Goal: Check status

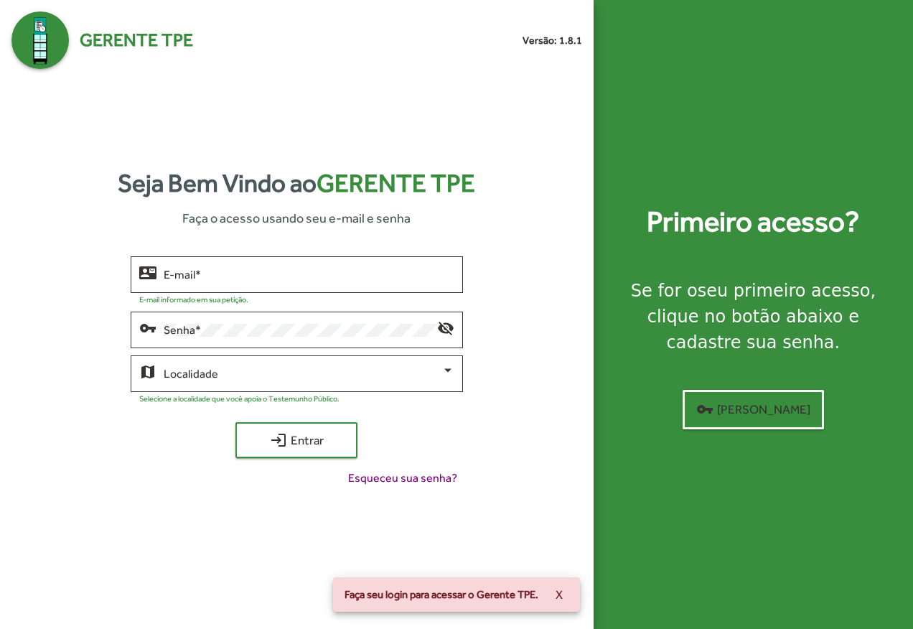
click at [342, 283] on div "E-mail *" at bounding box center [309, 272] width 291 height 39
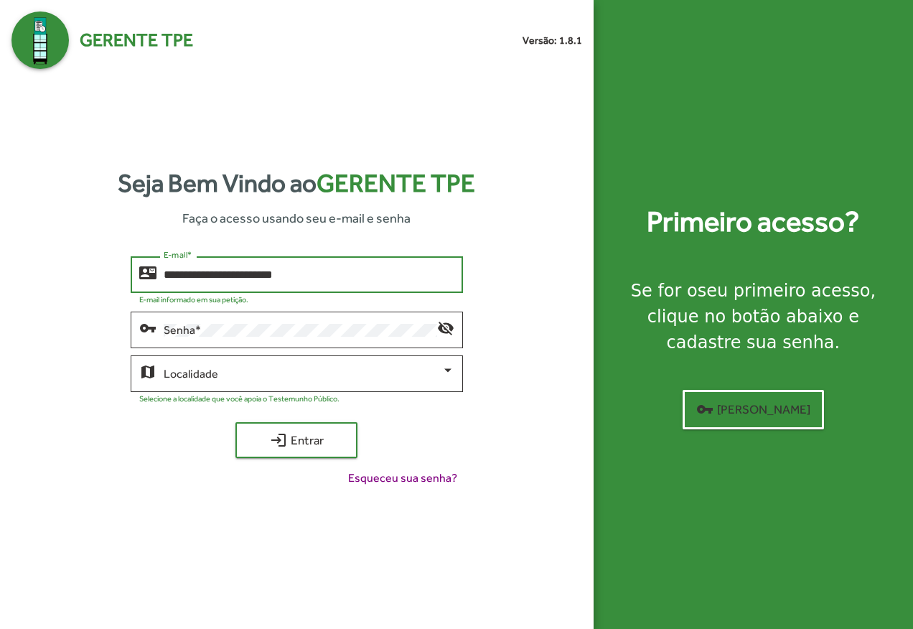
type input "**********"
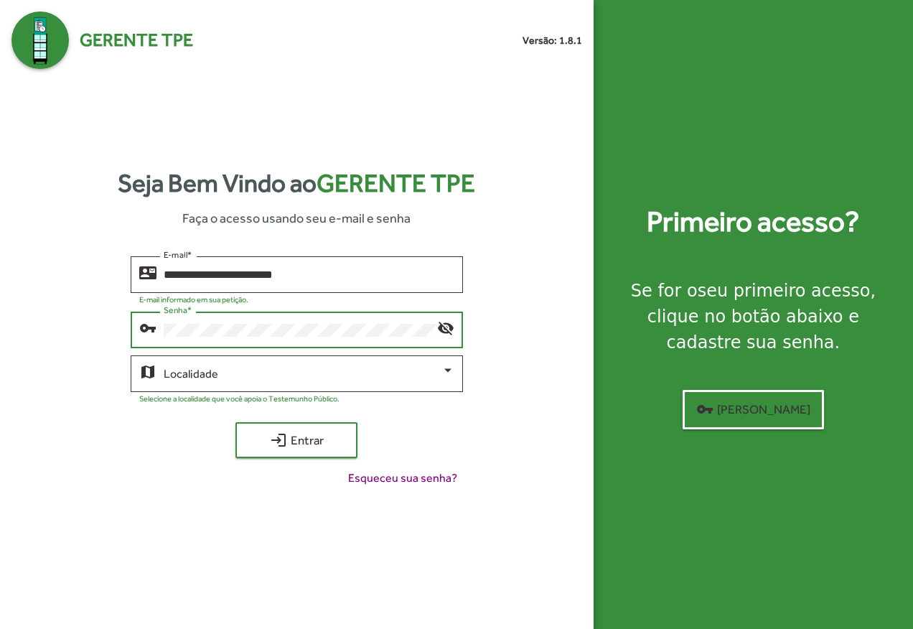
click at [235, 422] on button "login Entrar" at bounding box center [296, 440] width 122 height 36
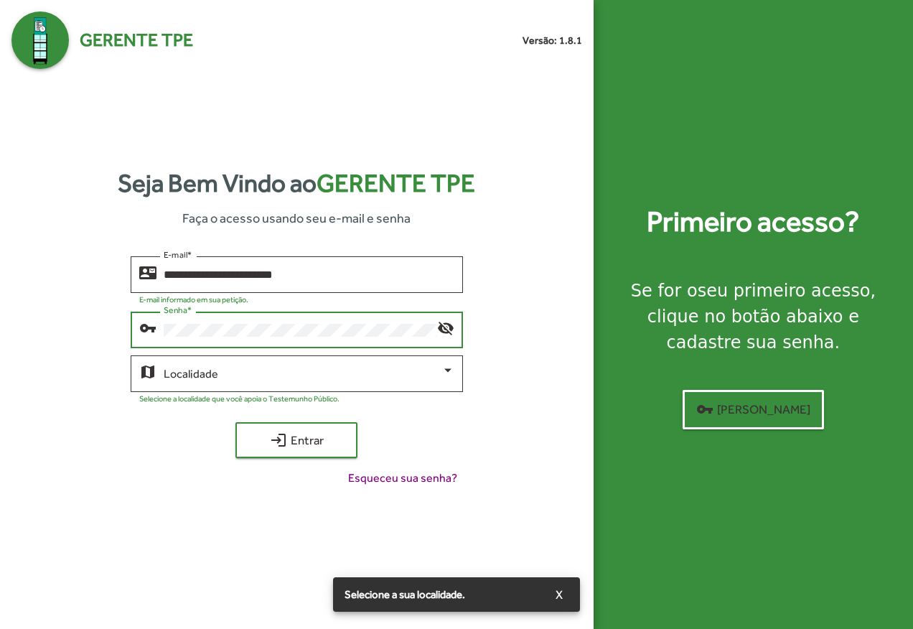
click at [349, 362] on div "Localidade" at bounding box center [309, 371] width 291 height 39
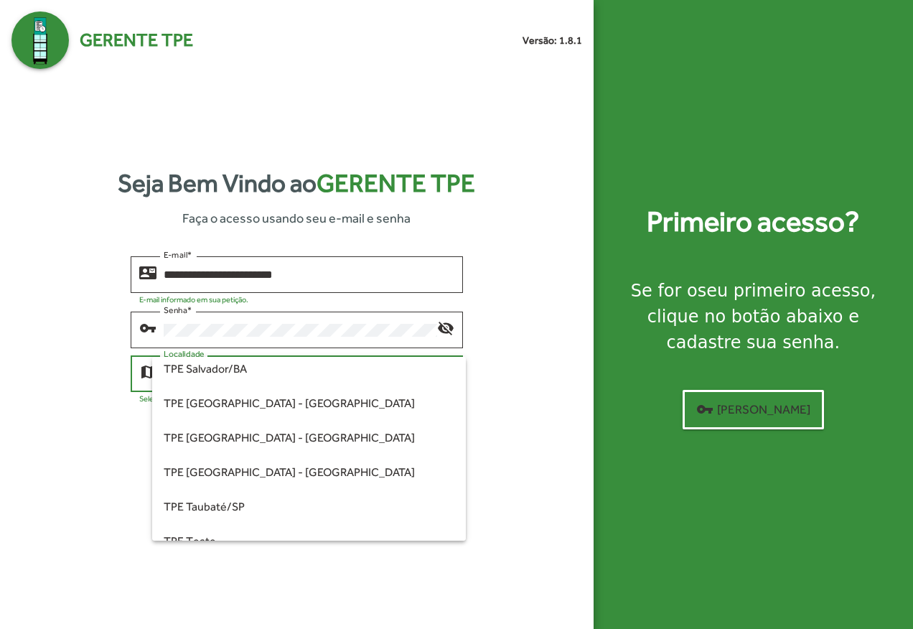
scroll to position [359, 0]
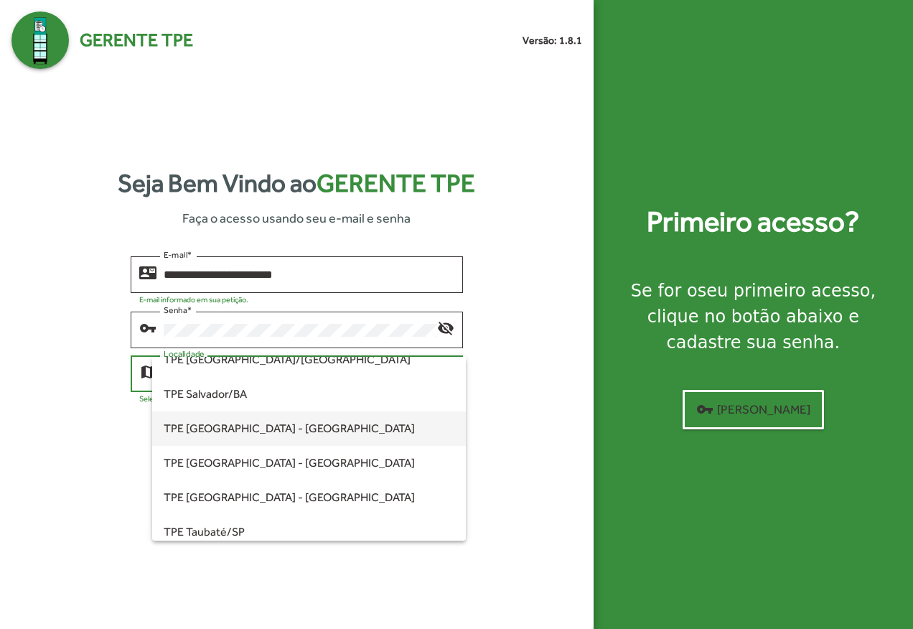
click at [273, 425] on span "TPE [GEOGRAPHIC_DATA] - [GEOGRAPHIC_DATA]" at bounding box center [309, 428] width 291 height 34
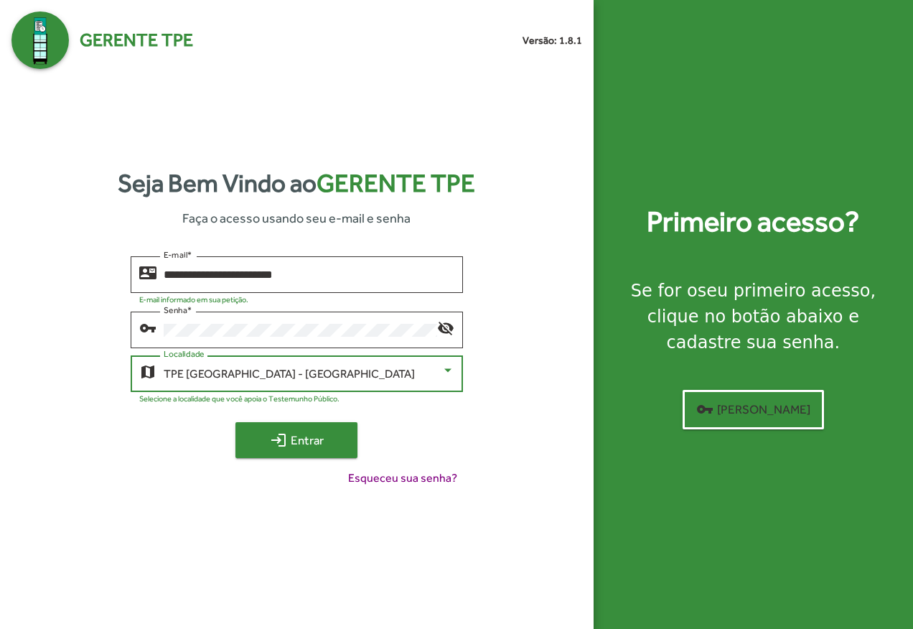
click at [319, 437] on span "login Entrar" at bounding box center [296, 440] width 96 height 26
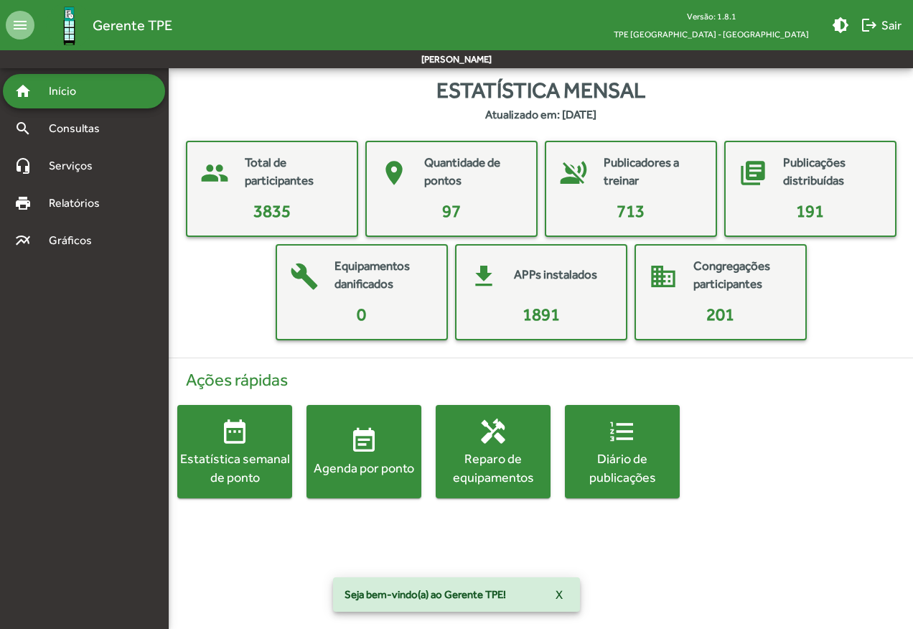
click at [361, 453] on mat-icon "event_note" at bounding box center [363, 440] width 29 height 29
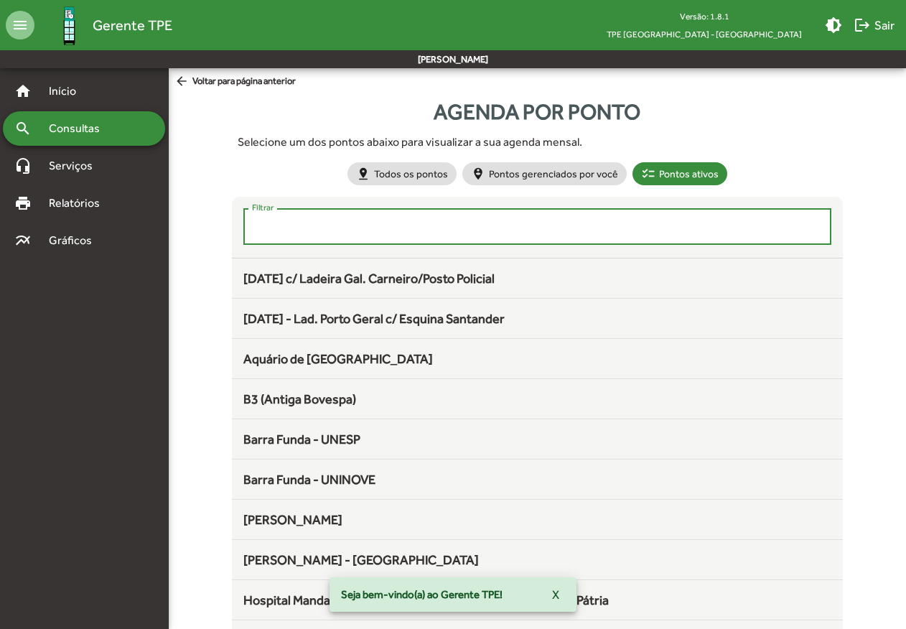
click at [321, 224] on input "Filtrar" at bounding box center [537, 226] width 571 height 13
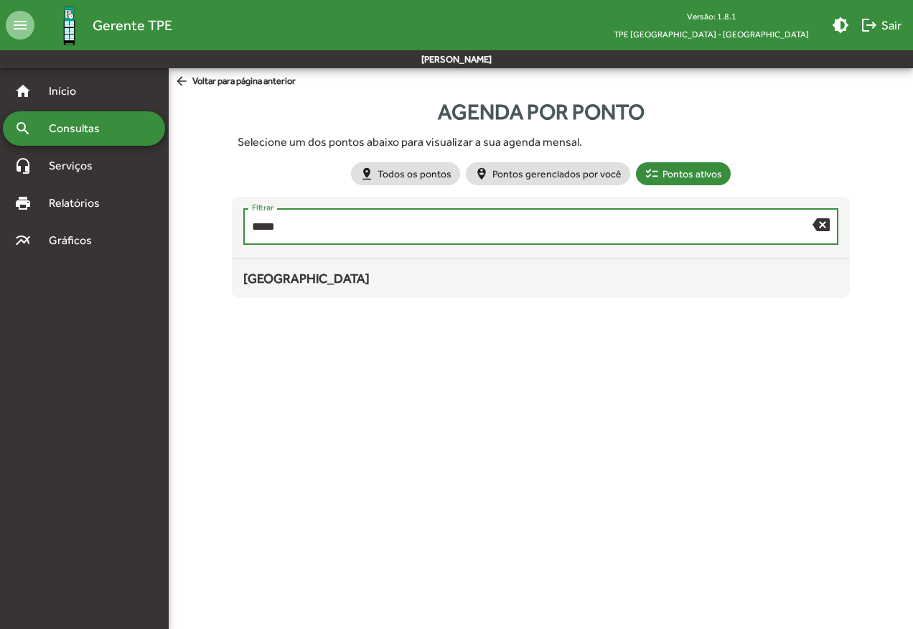
type input "*****"
click at [297, 274] on span "[GEOGRAPHIC_DATA]" at bounding box center [306, 278] width 126 height 15
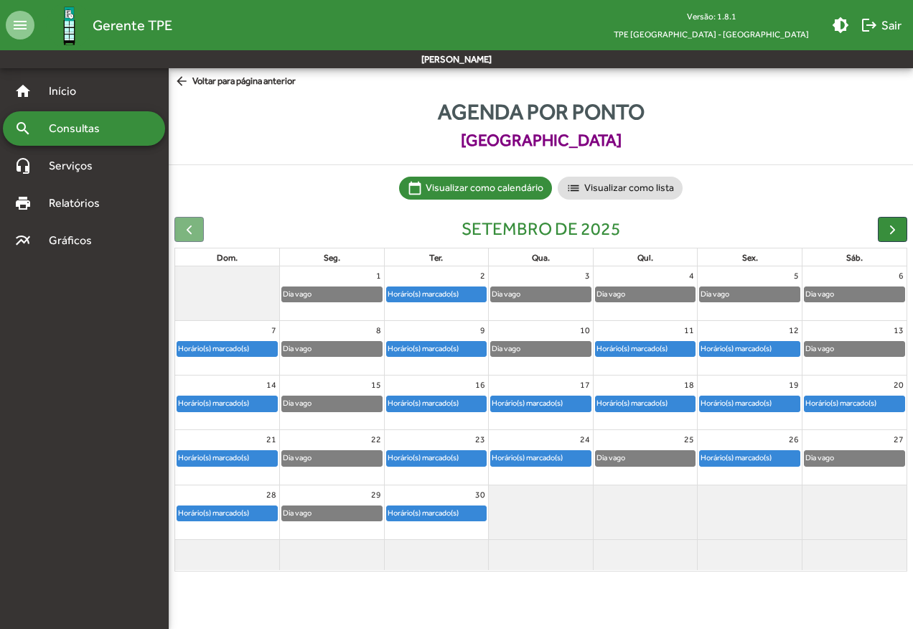
click at [423, 293] on div "Horário(s) marcado(s)" at bounding box center [423, 294] width 72 height 14
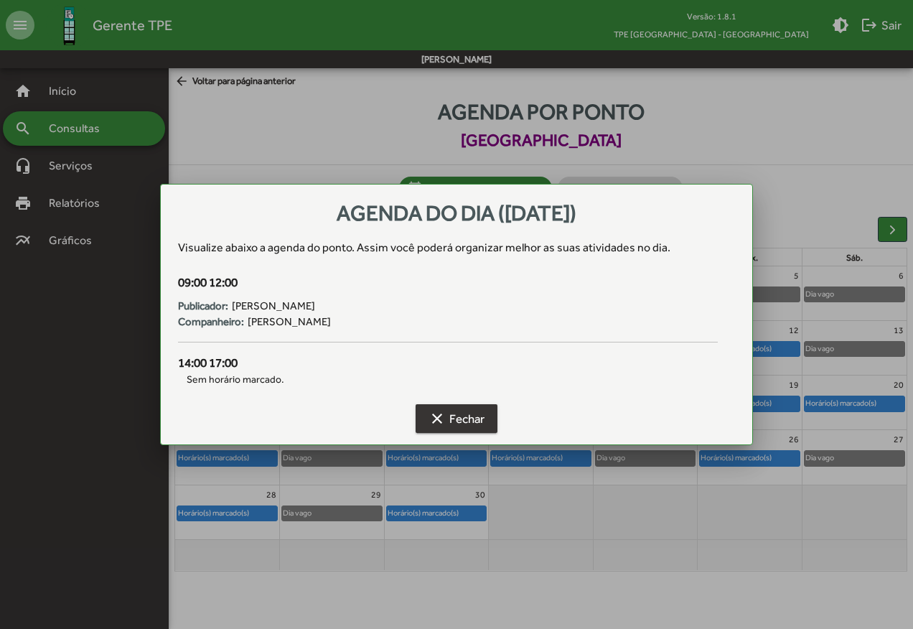
click at [454, 420] on span "clear Fechar" at bounding box center [456, 418] width 56 height 26
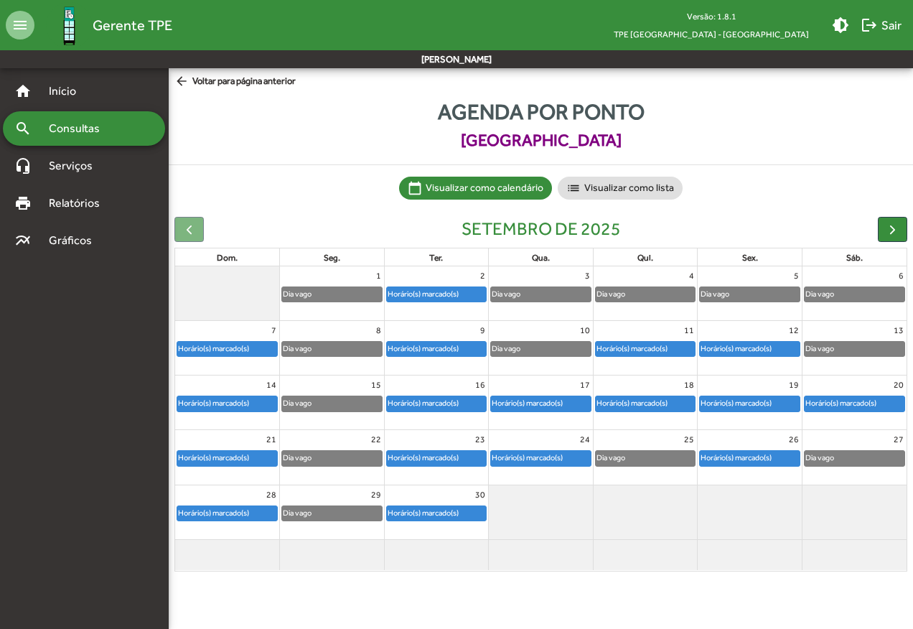
click at [438, 352] on div "Horário(s) marcado(s)" at bounding box center [423, 349] width 72 height 14
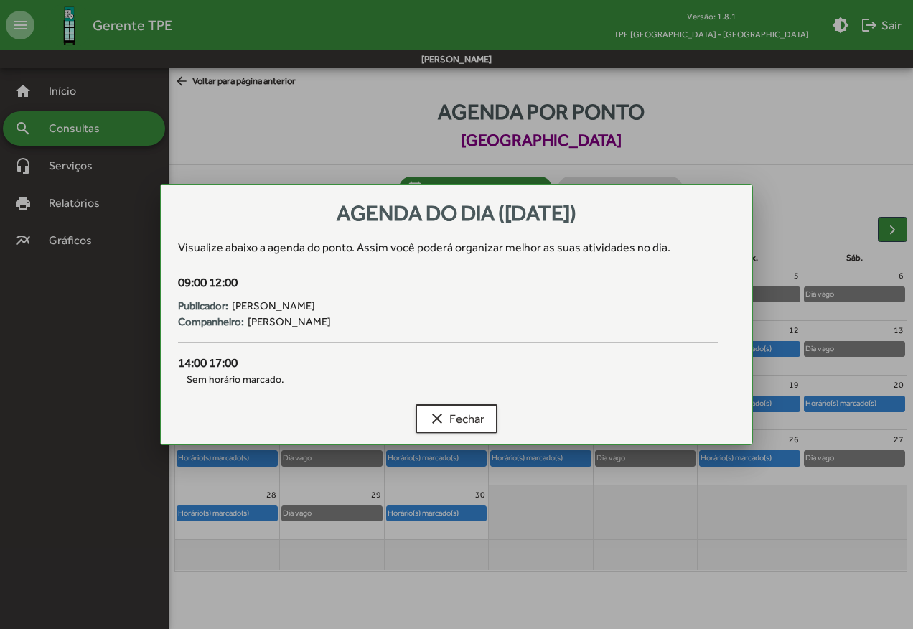
click at [248, 382] on span "Sem horário marcado." at bounding box center [448, 379] width 540 height 15
click at [446, 418] on span "clear Fechar" at bounding box center [456, 418] width 56 height 26
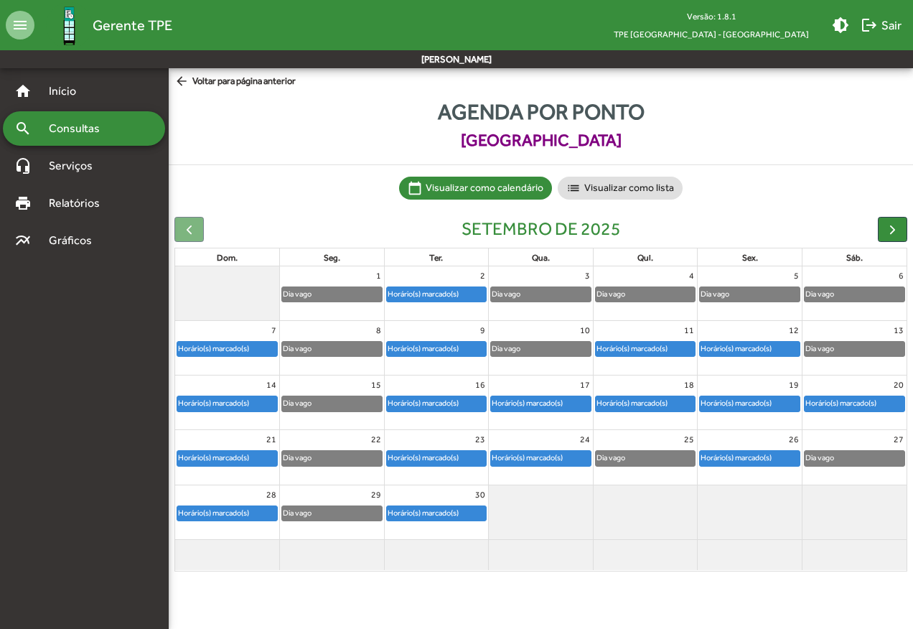
click at [639, 288] on div "Dia vago" at bounding box center [646, 294] width 100 height 14
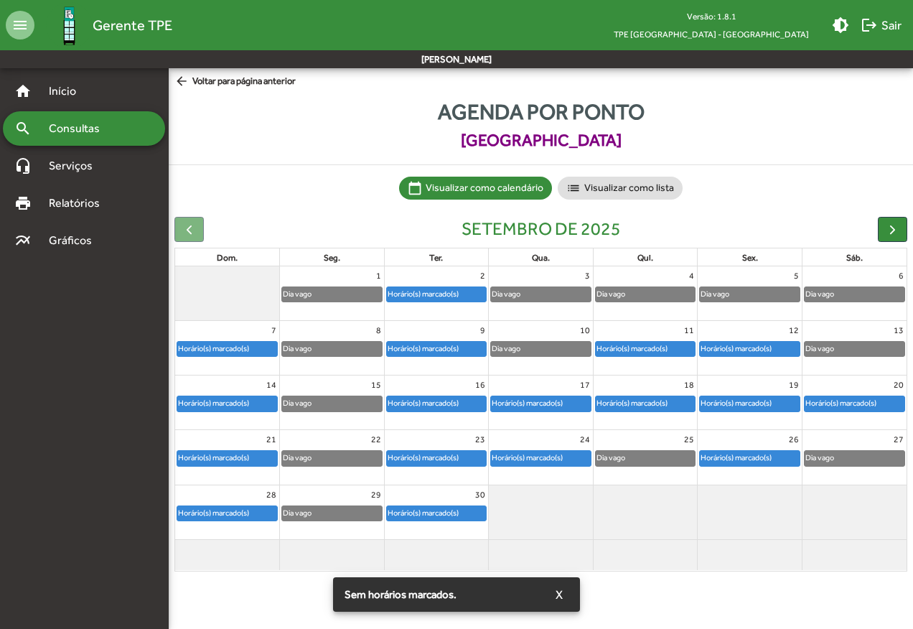
click at [464, 594] on simple-snack-bar "Sem horários marcados. X" at bounding box center [456, 594] width 224 height 14
click at [558, 593] on span "X" at bounding box center [558, 594] width 7 height 26
